Goal: Information Seeking & Learning: Check status

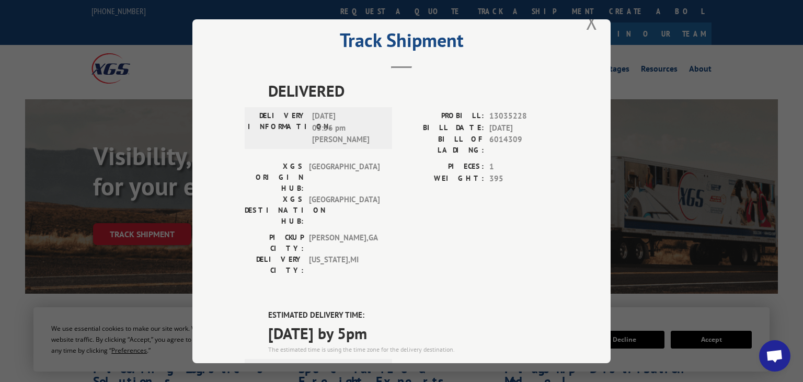
scroll to position [8, 0]
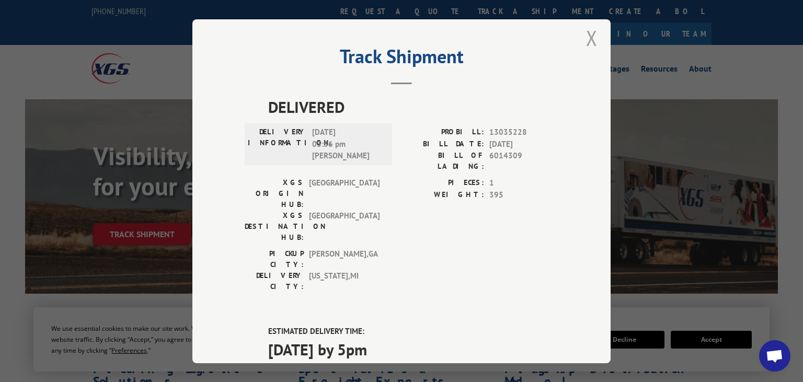
click at [593, 36] on button "Close modal" at bounding box center [592, 38] width 12 height 28
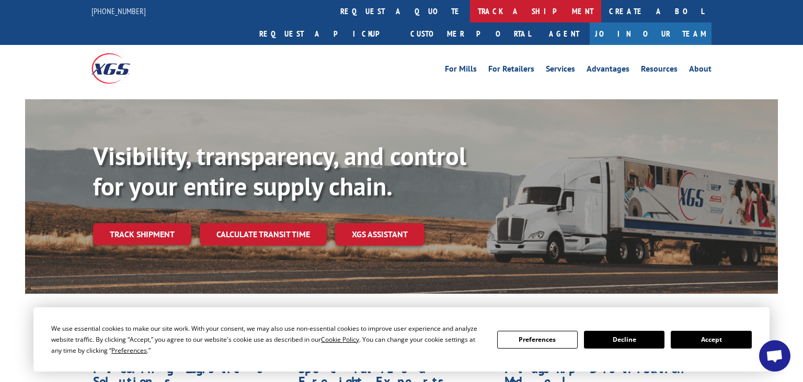
click at [470, 17] on link "track a shipment" at bounding box center [535, 11] width 131 height 22
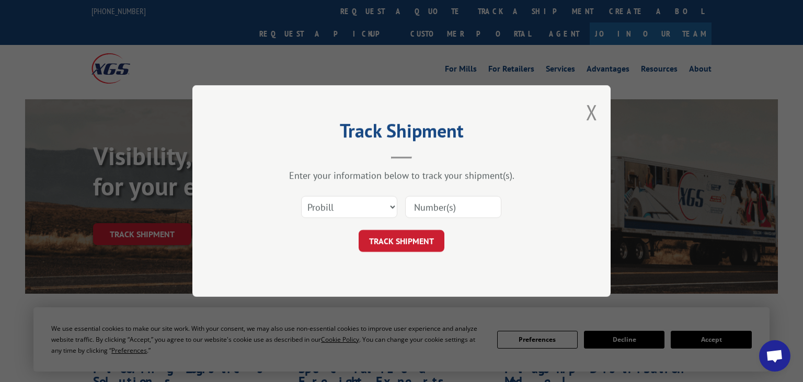
scroll to position [0, 0]
click at [436, 210] on input at bounding box center [453, 207] width 96 height 22
paste input "6024161"
type input "6024161"
drag, startPoint x: 333, startPoint y: 209, endPoint x: 332, endPoint y: 214, distance: 5.3
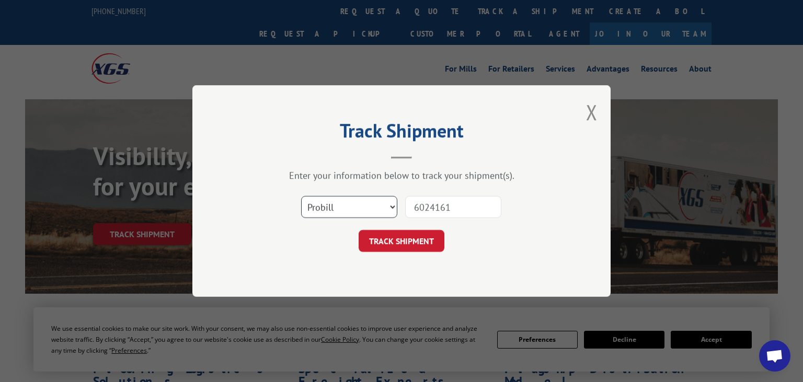
click at [301, 196] on select "Select category... Probill BOL PO" at bounding box center [349, 207] width 96 height 22
select select "bol"
click option "BOL" at bounding box center [0, 0] width 0 height 0
click at [399, 249] on button "TRACK SHIPMENT" at bounding box center [402, 241] width 86 height 22
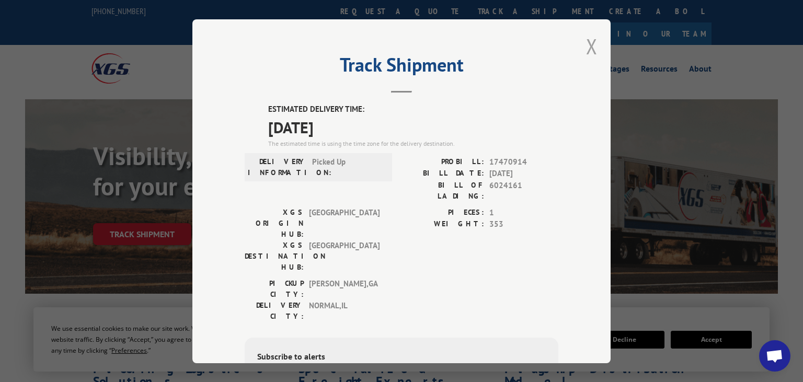
drag, startPoint x: 592, startPoint y: 46, endPoint x: 463, endPoint y: 22, distance: 131.4
click at [592, 46] on button "Close modal" at bounding box center [592, 46] width 12 height 28
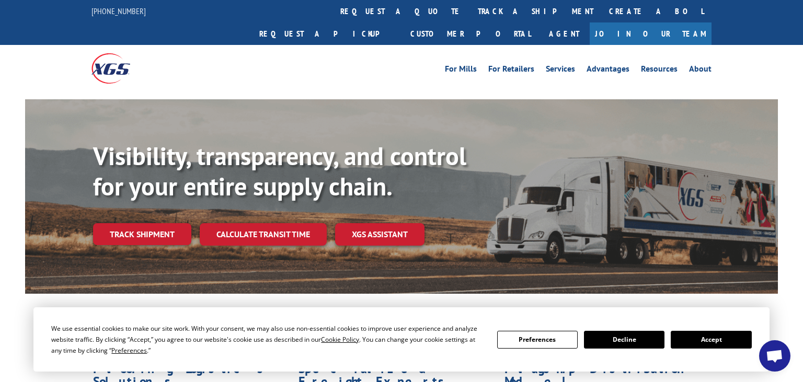
drag, startPoint x: 367, startPoint y: 5, endPoint x: 449, endPoint y: 146, distance: 163.2
click at [470, 5] on link "track a shipment" at bounding box center [535, 11] width 131 height 22
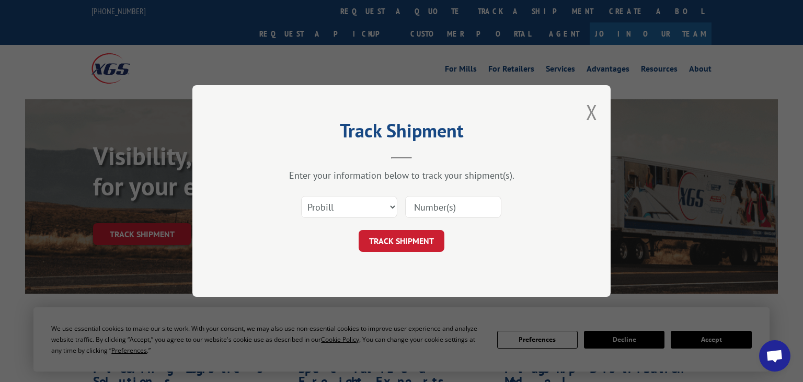
click at [440, 210] on input at bounding box center [453, 207] width 96 height 22
paste input "6011139"
type input "6011139"
click at [301, 196] on select "Select category... Probill BOL PO" at bounding box center [349, 207] width 96 height 22
select select "bol"
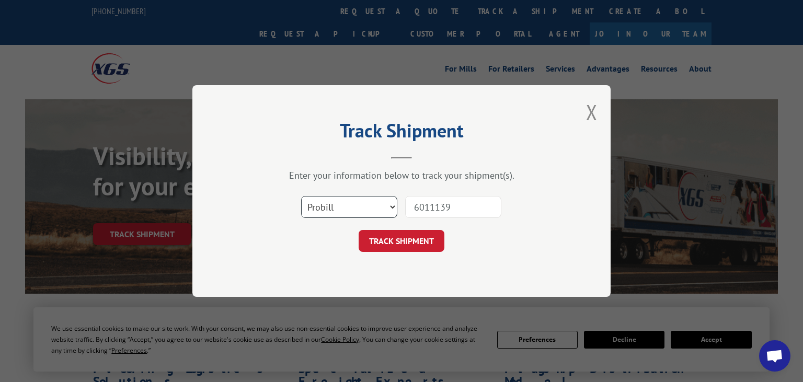
click option "BOL" at bounding box center [0, 0] width 0 height 0
click at [405, 244] on button "TRACK SHIPMENT" at bounding box center [402, 241] width 86 height 22
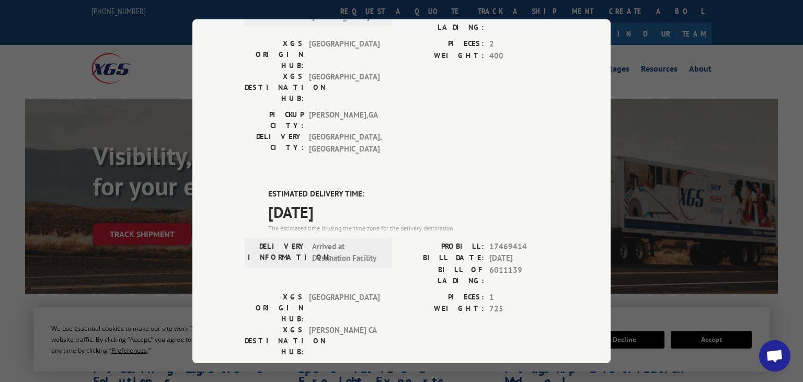
scroll to position [173, 0]
